Goal: Find specific page/section: Find specific page/section

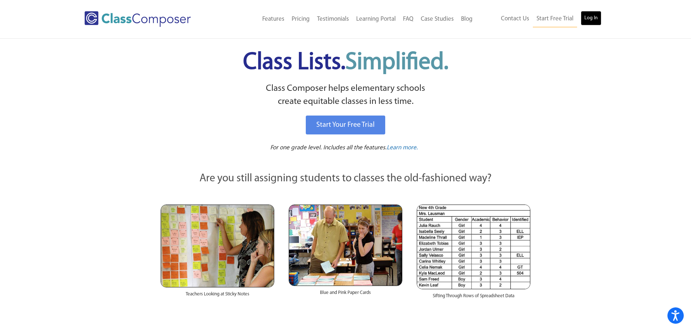
click at [589, 18] on link "Log In" at bounding box center [591, 18] width 21 height 15
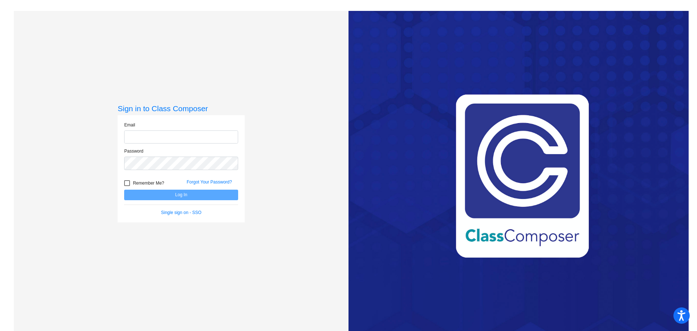
type input "phoeft@monomoy.edu"
click at [192, 197] on button "Log In" at bounding box center [181, 194] width 114 height 11
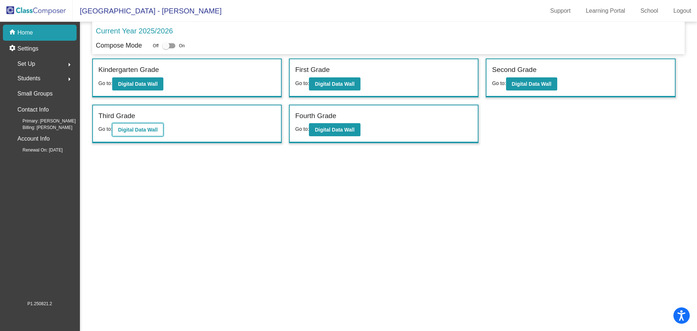
click at [140, 130] on b "Digital Data Wall" at bounding box center [138, 130] width 40 height 6
